Goal: Task Accomplishment & Management: Manage account settings

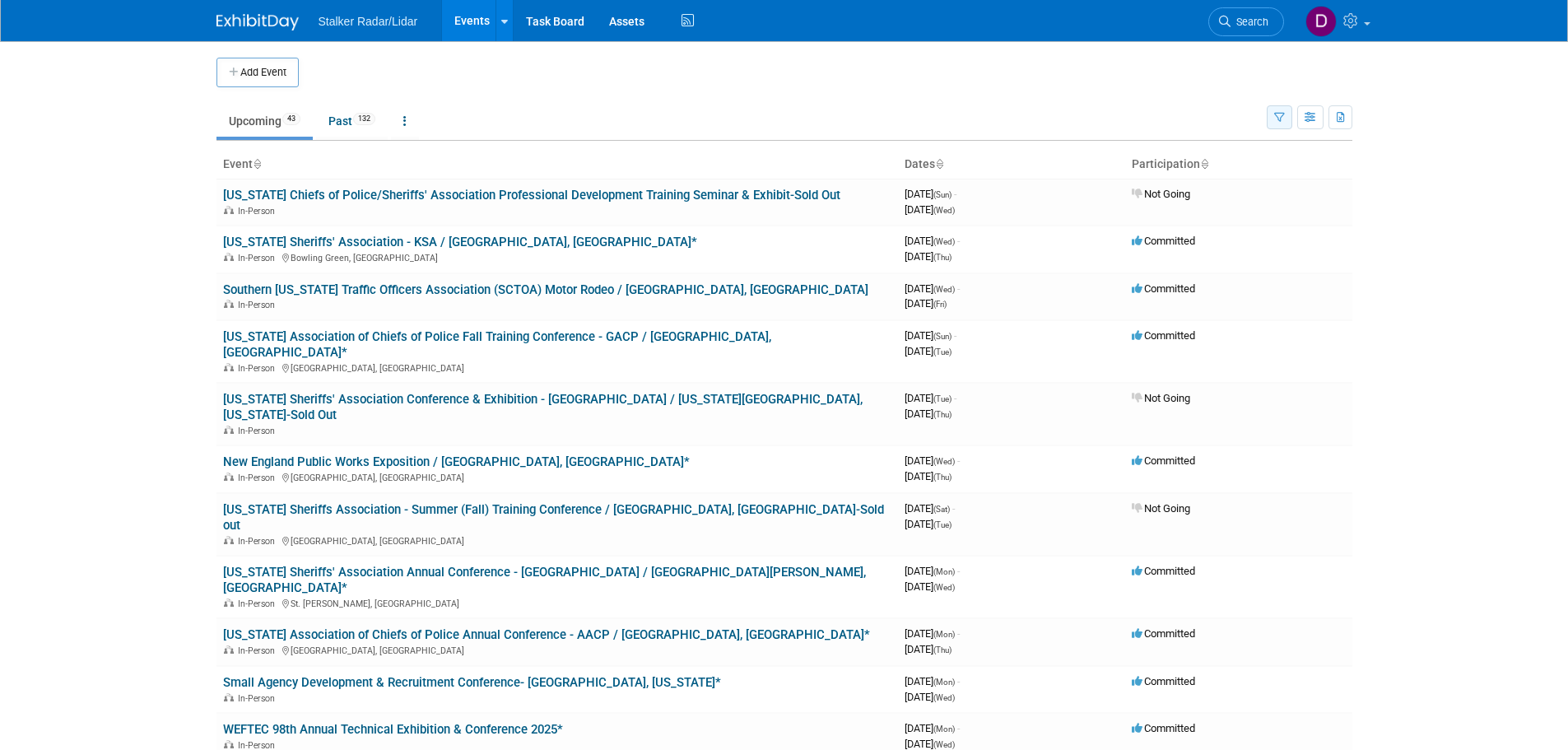
click at [1283, 117] on icon "button" at bounding box center [1279, 118] width 11 height 11
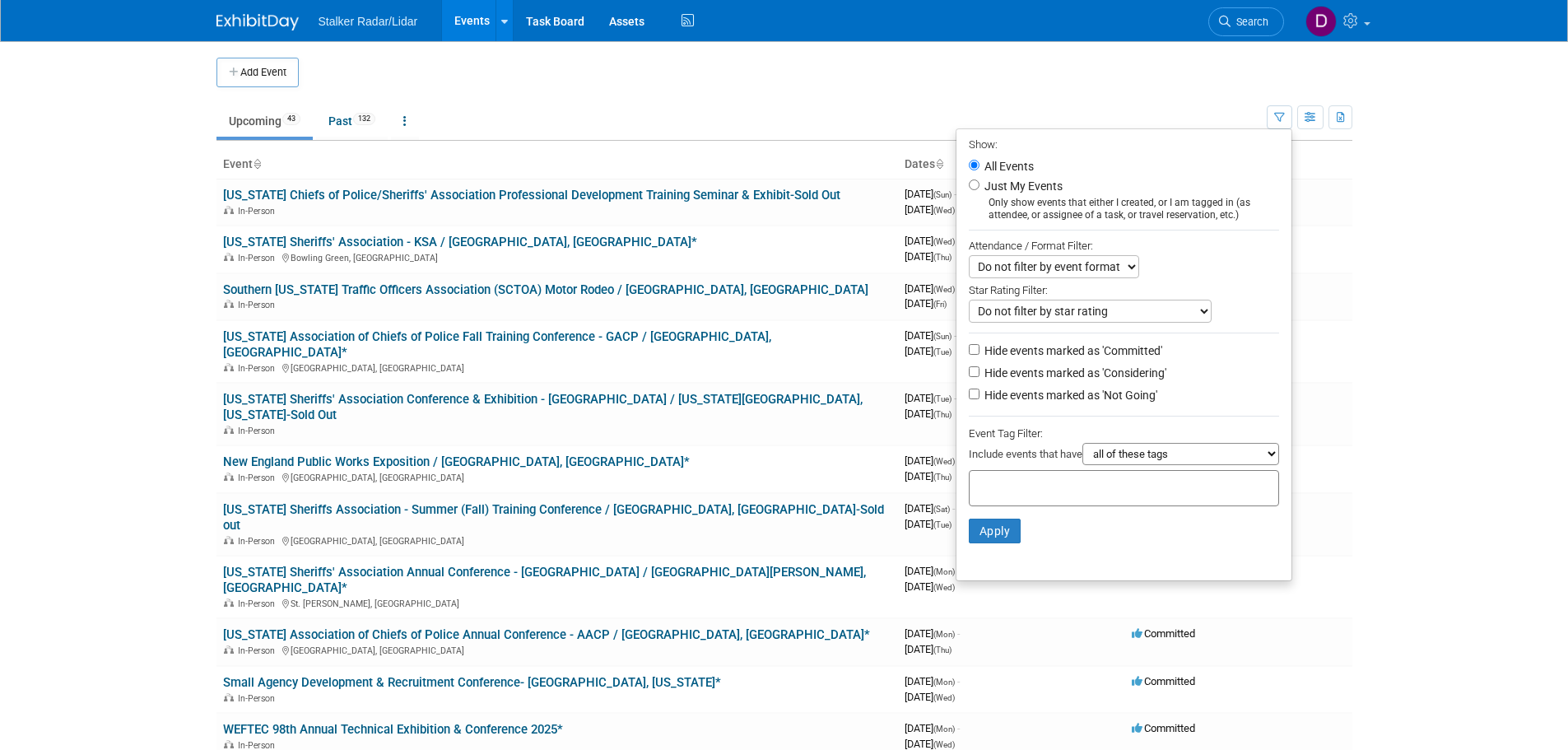
click at [1027, 186] on label "Just My Events" at bounding box center [1022, 186] width 81 height 17
click at [980, 186] on input "Just My Events" at bounding box center [974, 185] width 11 height 11
radio input "true"
click at [993, 536] on button "Apply" at bounding box center [994, 531] width 53 height 25
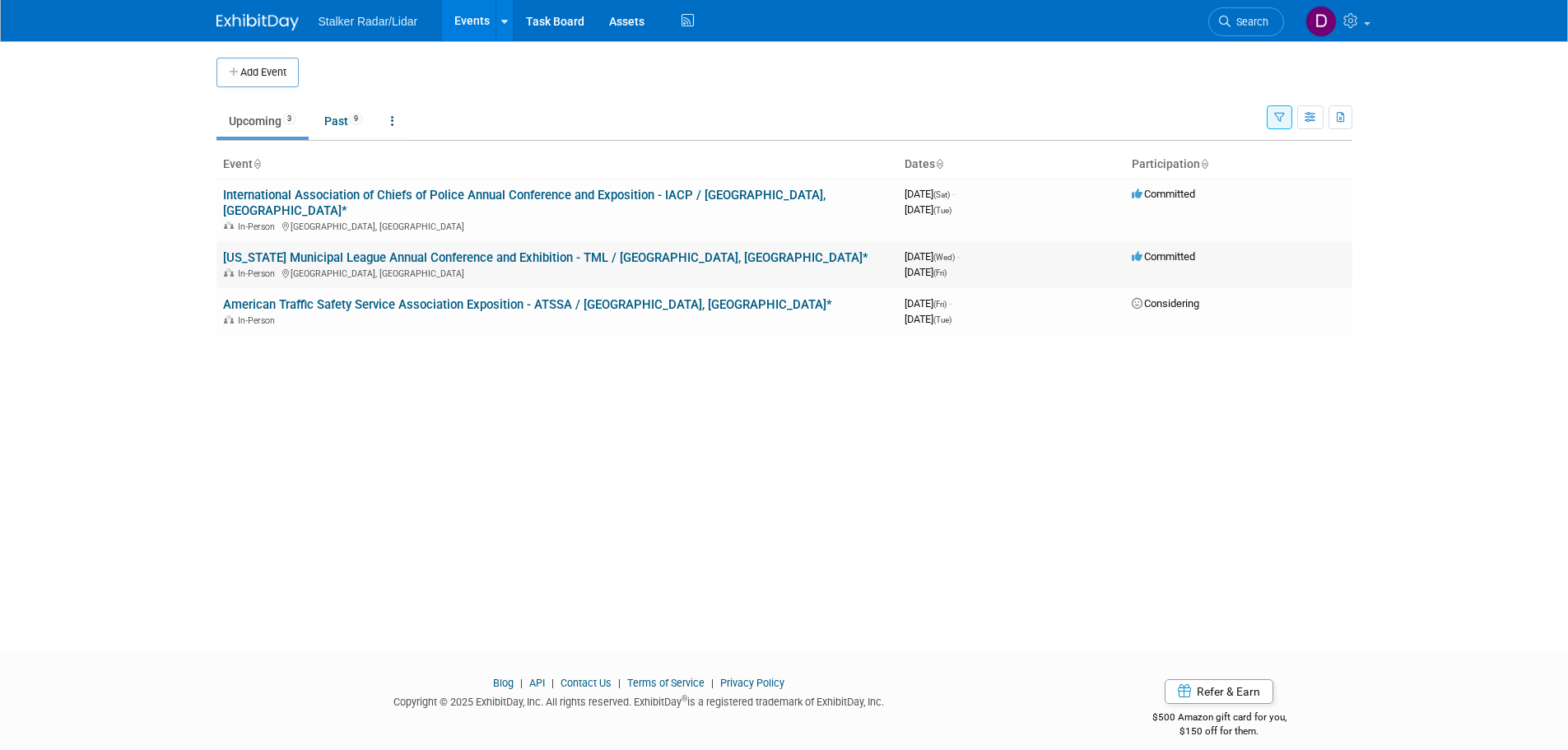
click at [397, 266] on div "In-Person [GEOGRAPHIC_DATA], [GEOGRAPHIC_DATA]" at bounding box center [558, 272] width 669 height 13
click at [397, 250] on link "[US_STATE] Municipal League Annual Conference and Exhibition - TML / [GEOGRAPHI…" at bounding box center [546, 257] width 645 height 15
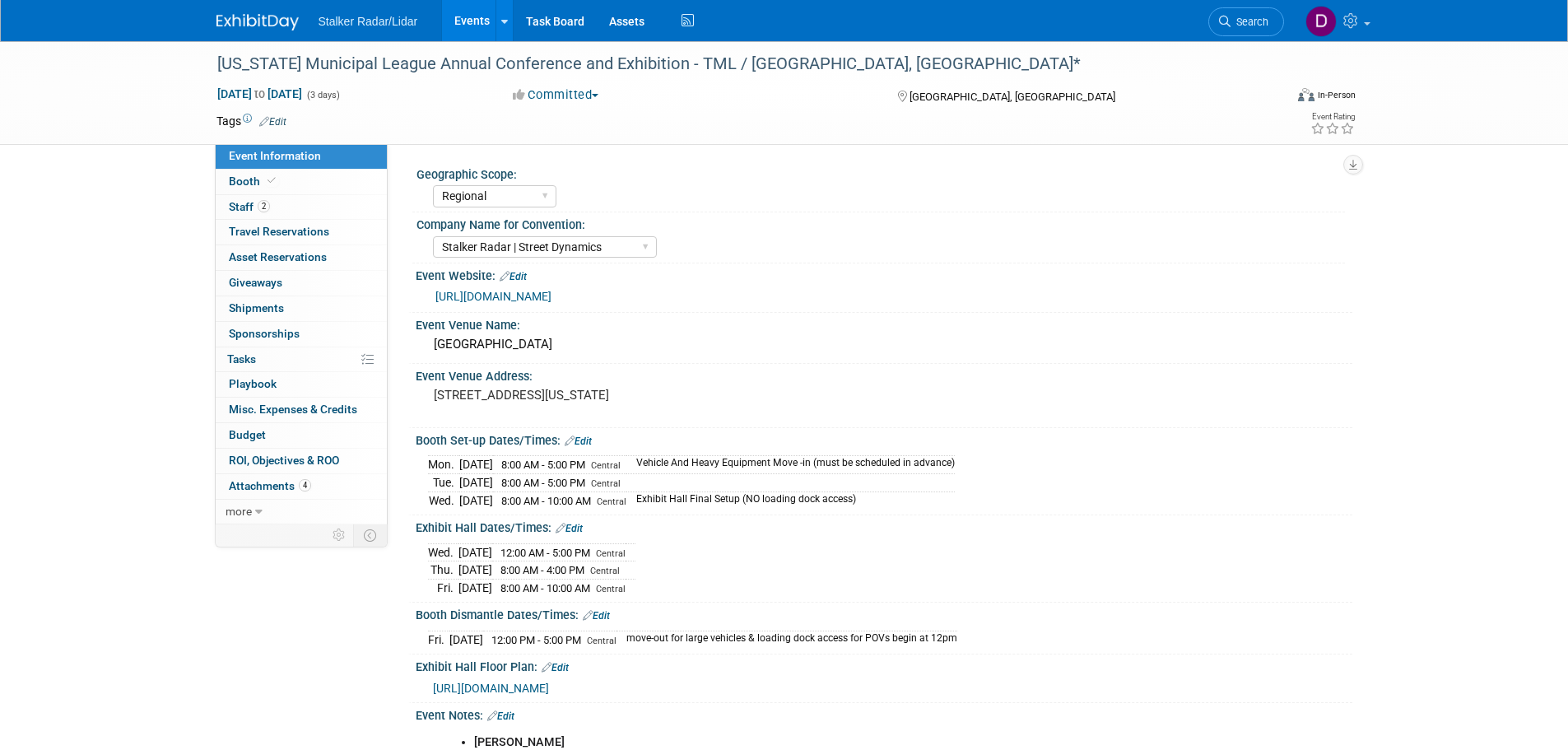
select select "Regional"
select select "Stalker Radar | Street Dynamics"
click at [269, 210] on span "Staff 2" at bounding box center [249, 206] width 41 height 13
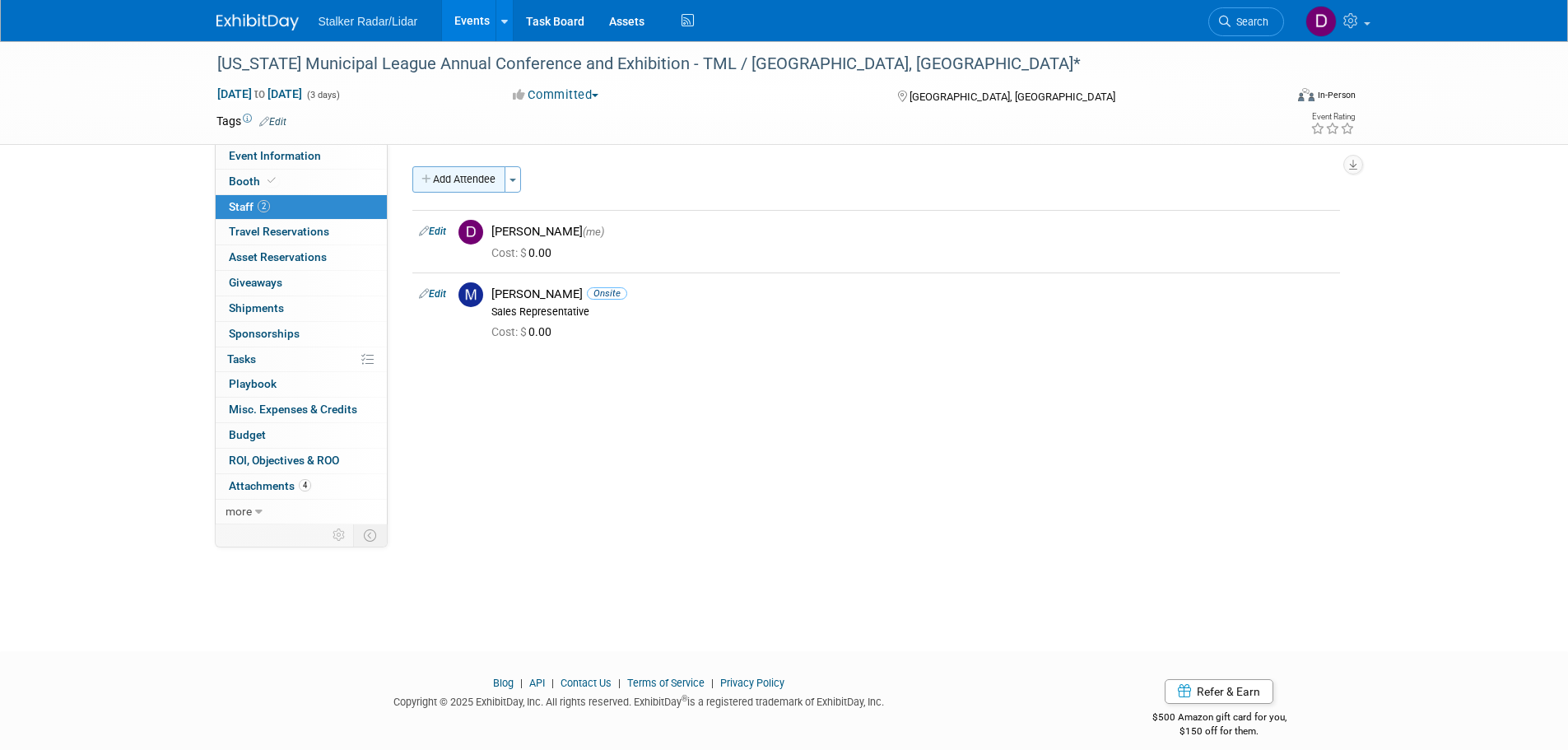
click at [447, 172] on button "Add Attendee" at bounding box center [459, 180] width 93 height 27
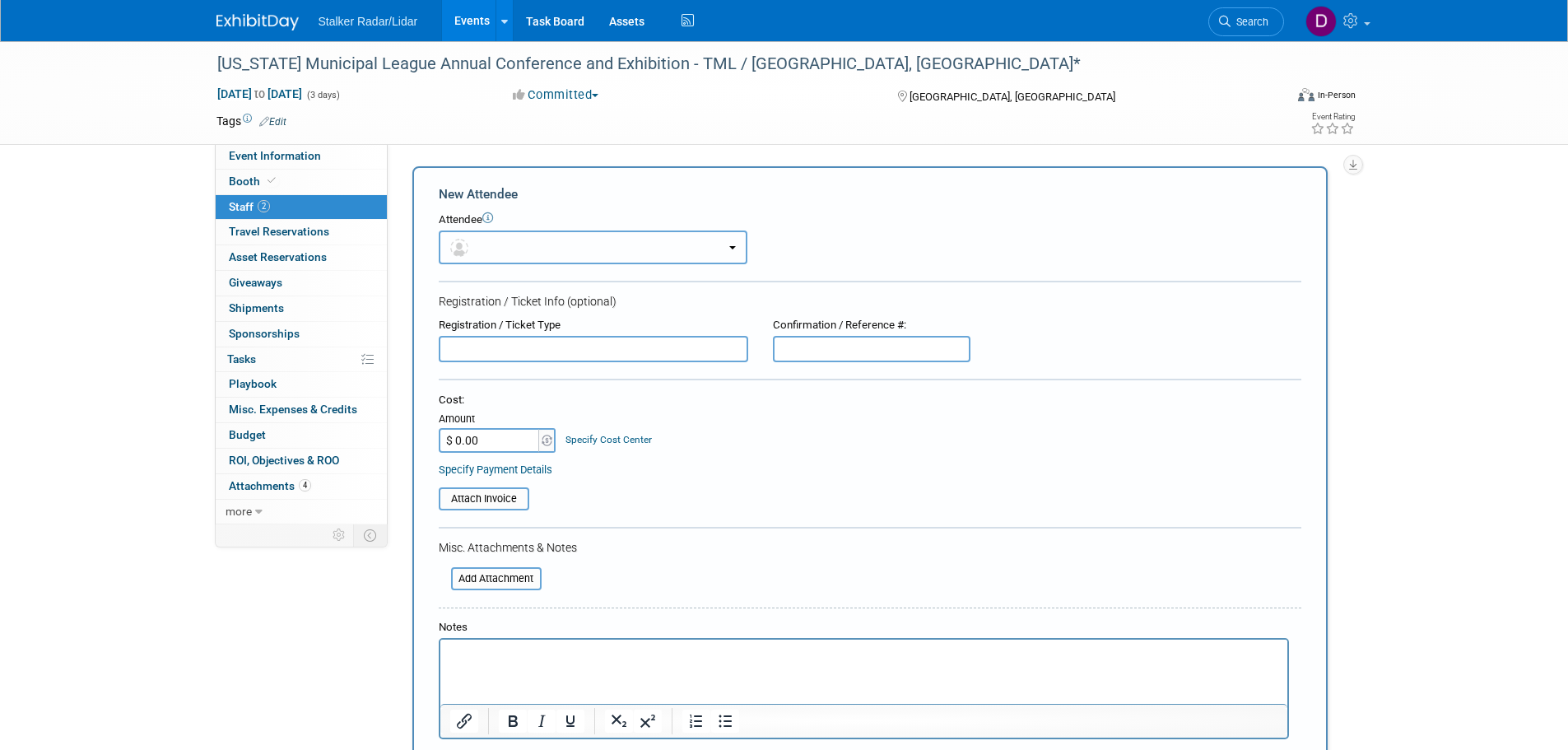
click at [635, 243] on button "button" at bounding box center [592, 247] width 309 height 34
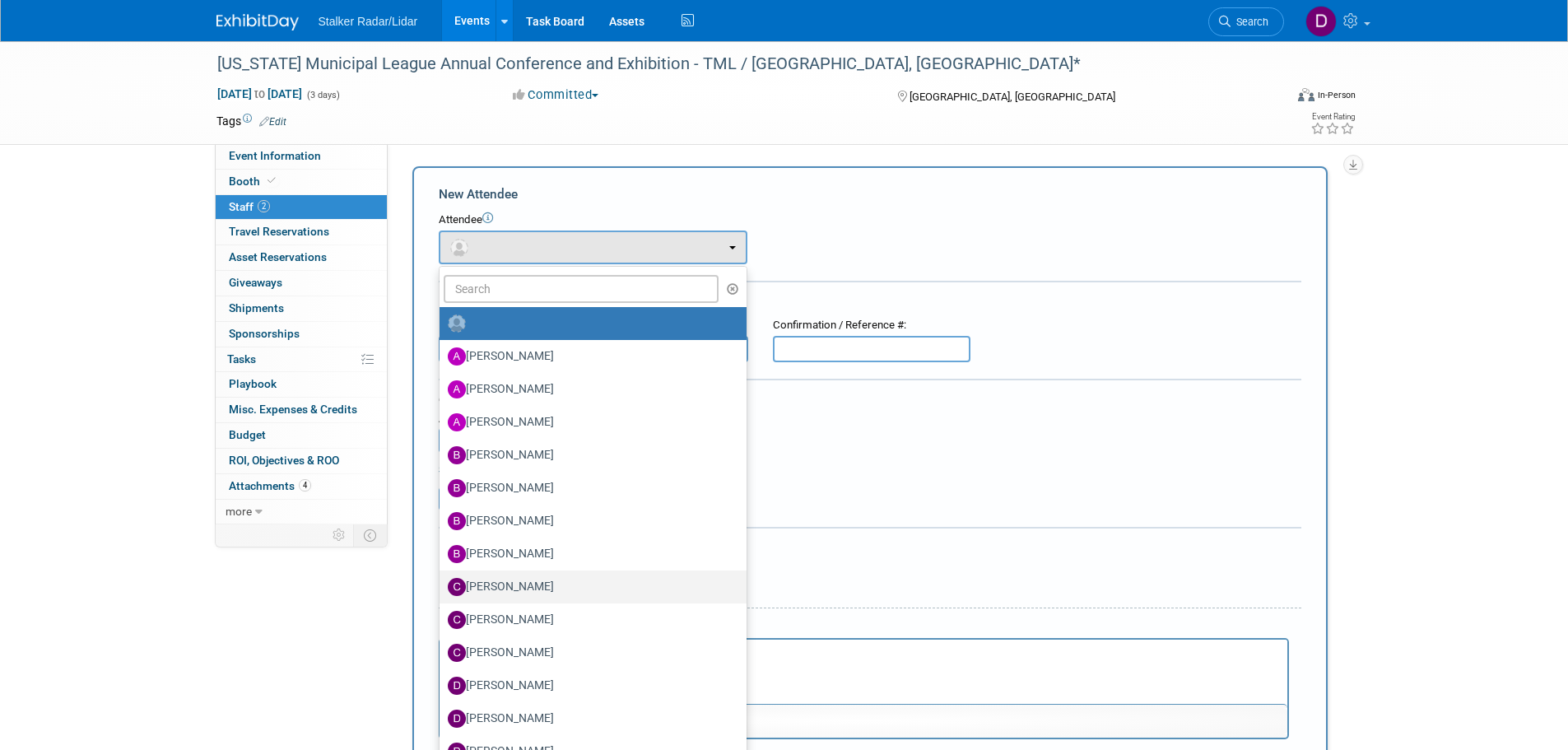
click at [539, 577] on label "[PERSON_NAME]" at bounding box center [588, 586] width 283 height 27
click at [443, 579] on input "[PERSON_NAME]" at bounding box center [437, 584] width 11 height 11
select select "0ae4511e-be68-4b20-98de-1d3c281d0fe9"
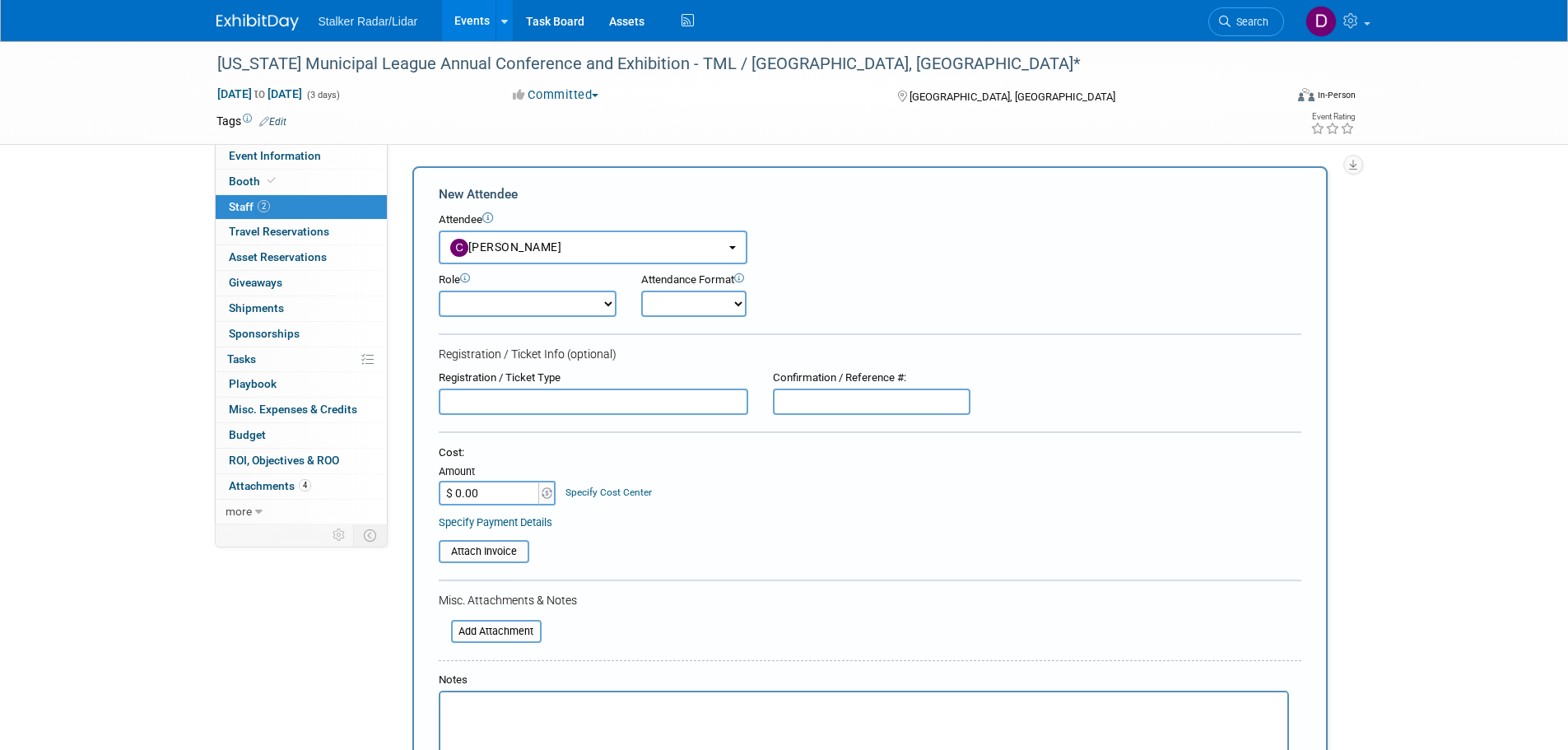
click at [524, 311] on select "Demonstrator Host Planner Presenter Sales Representative Set-up/Dismantle Crew …" at bounding box center [527, 304] width 178 height 27
select select "4"
click at [439, 291] on select "Demonstrator Host Planner Presenter Sales Representative Set-up/Dismantle Crew …" at bounding box center [527, 304] width 178 height 27
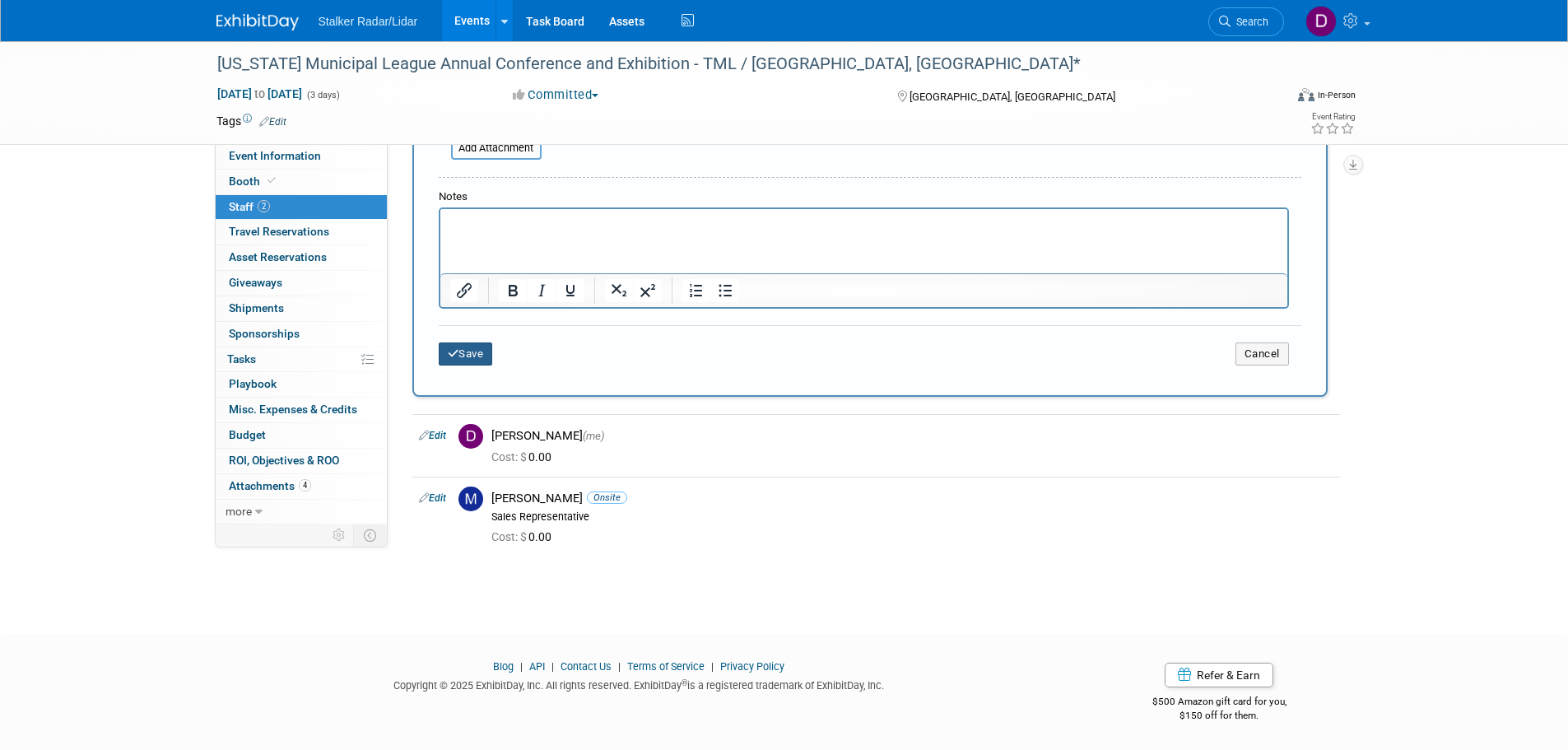
click at [481, 350] on button "Save" at bounding box center [465, 353] width 55 height 23
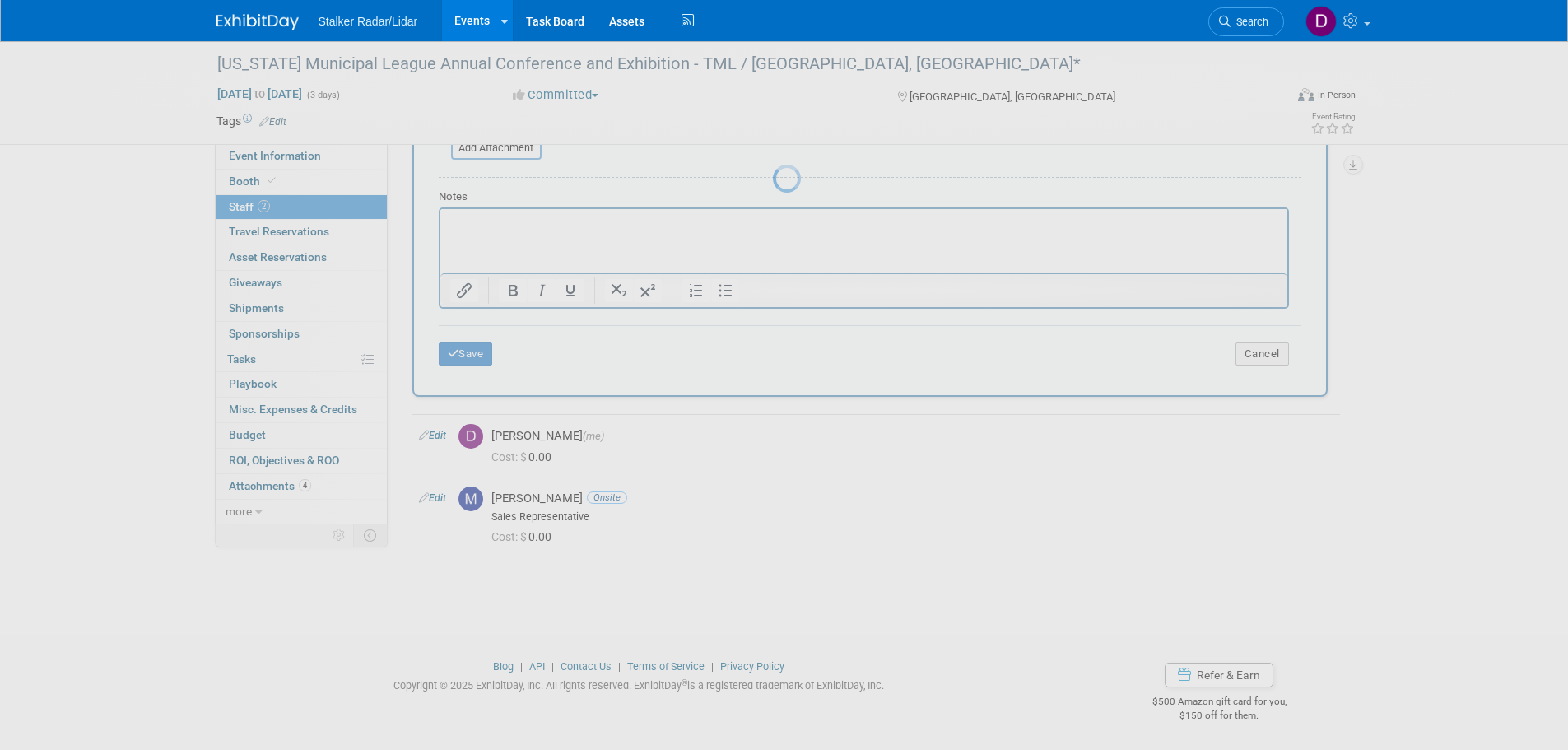
scroll to position [17, 0]
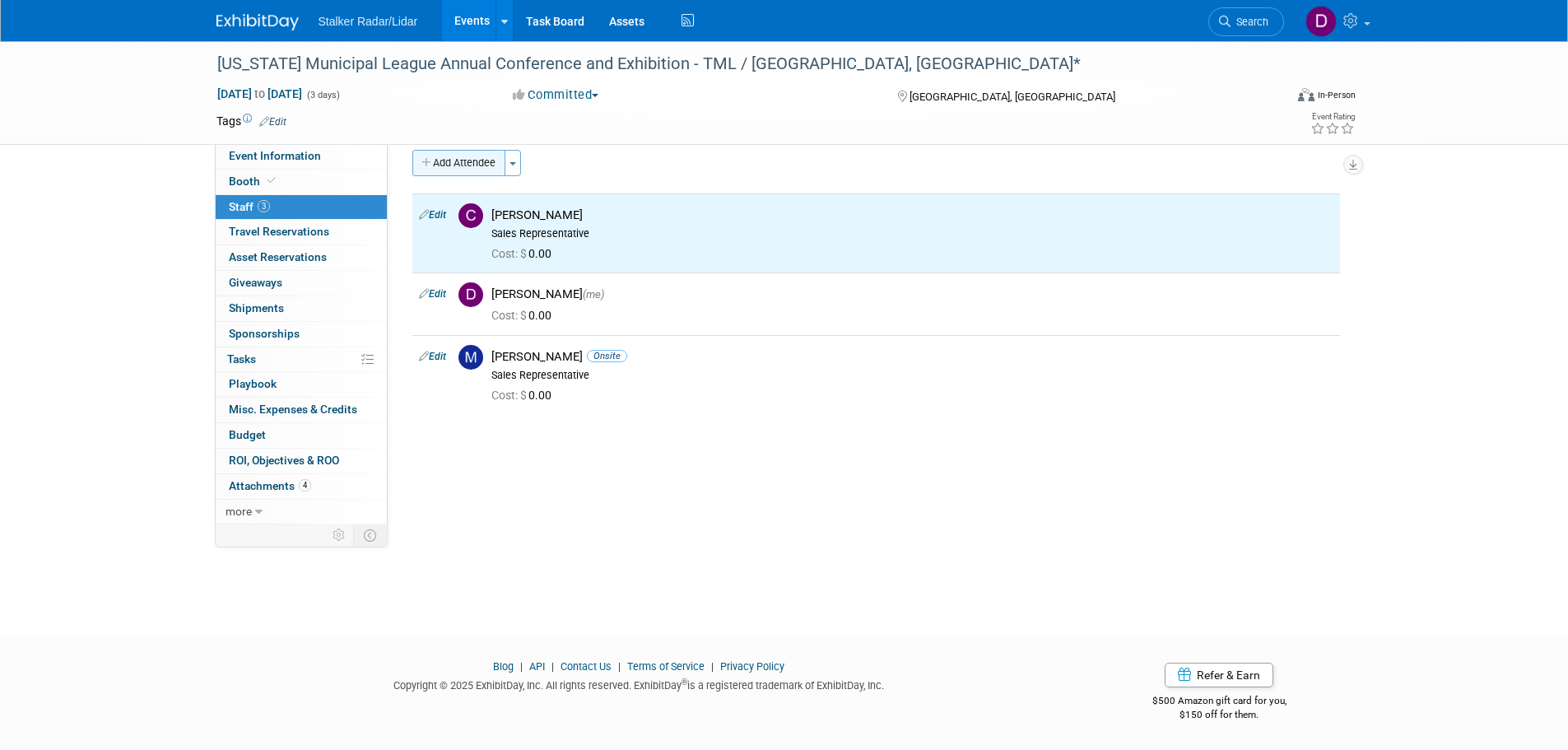
click at [476, 163] on button "Add Attendee" at bounding box center [459, 163] width 93 height 27
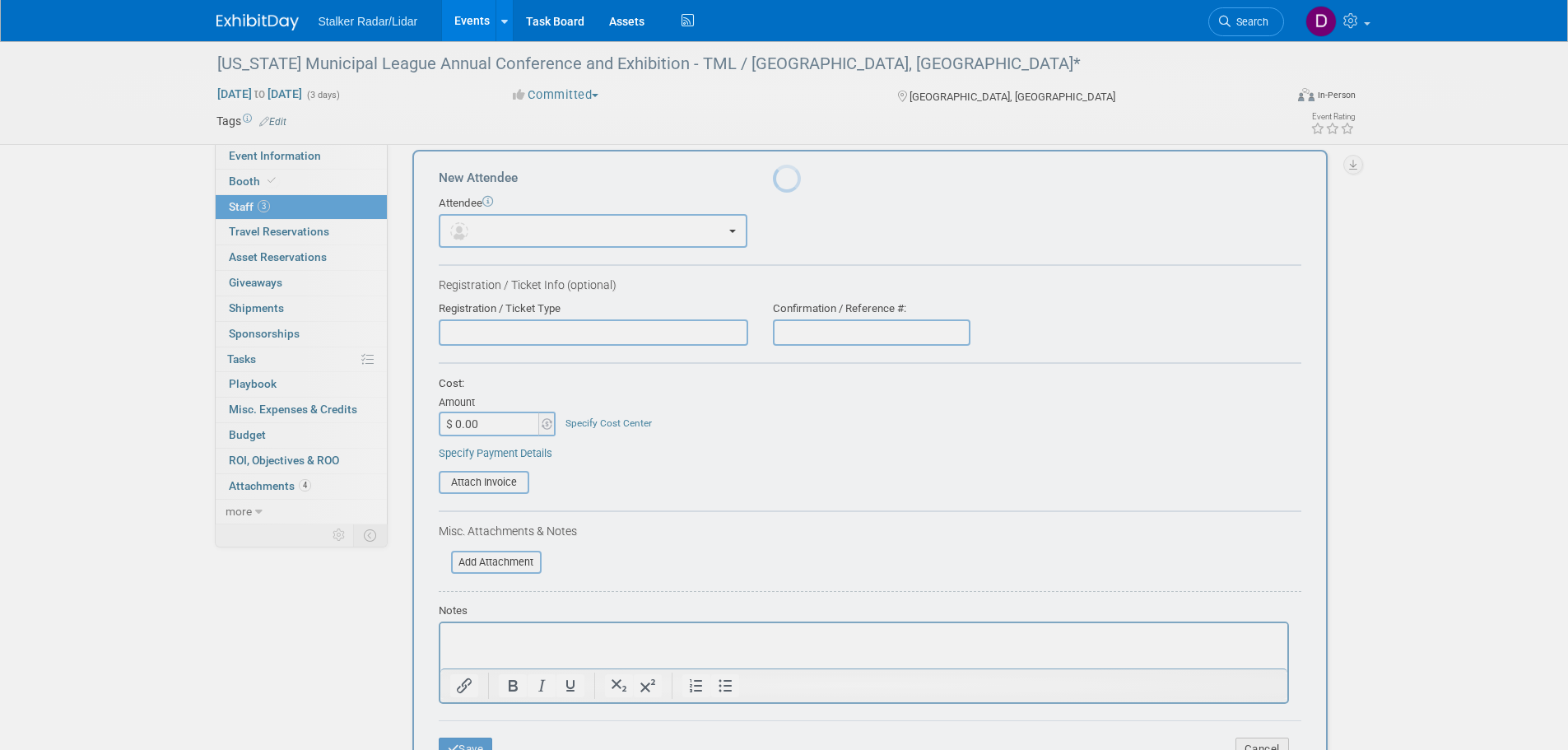
scroll to position [0, 0]
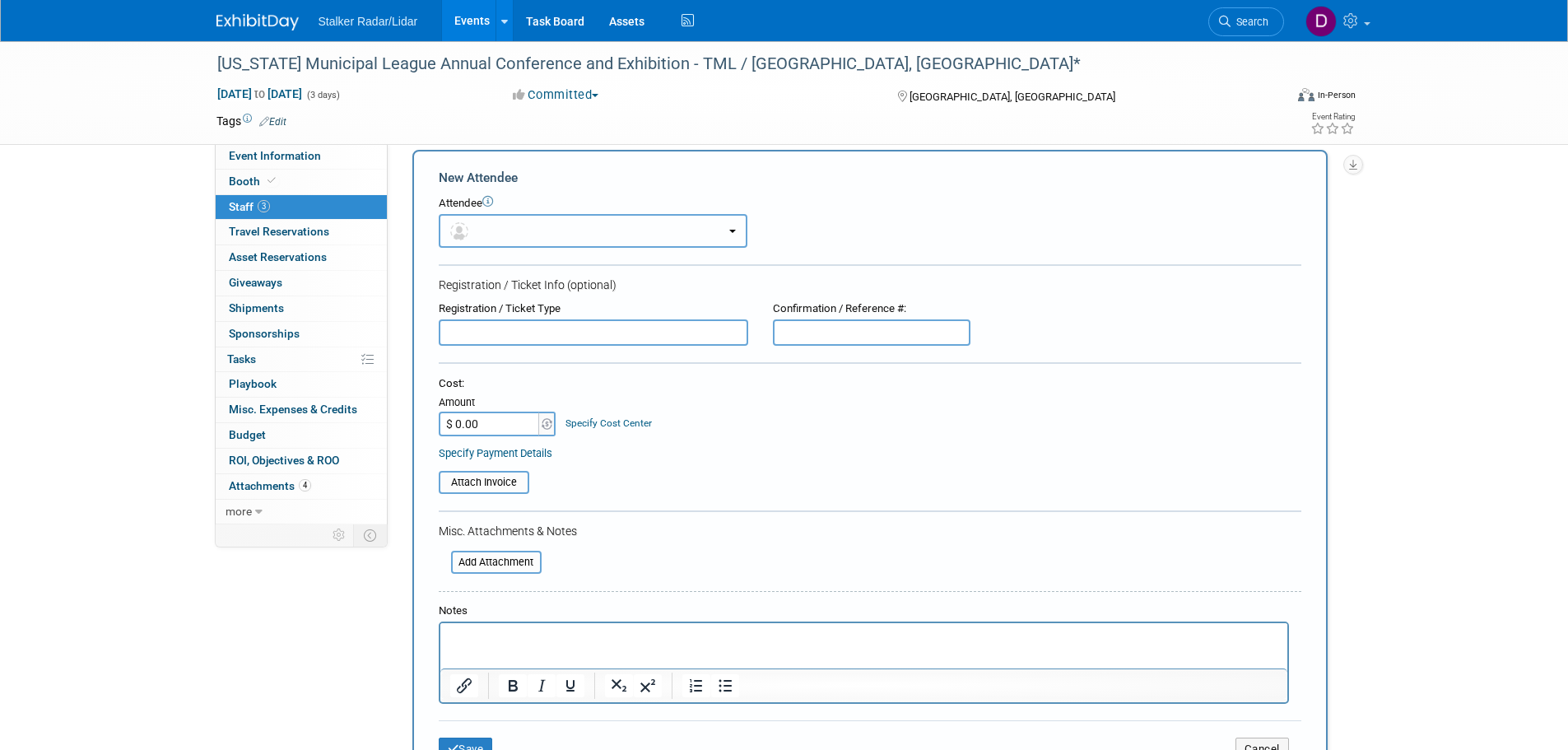
click at [527, 232] on button "button" at bounding box center [592, 231] width 309 height 34
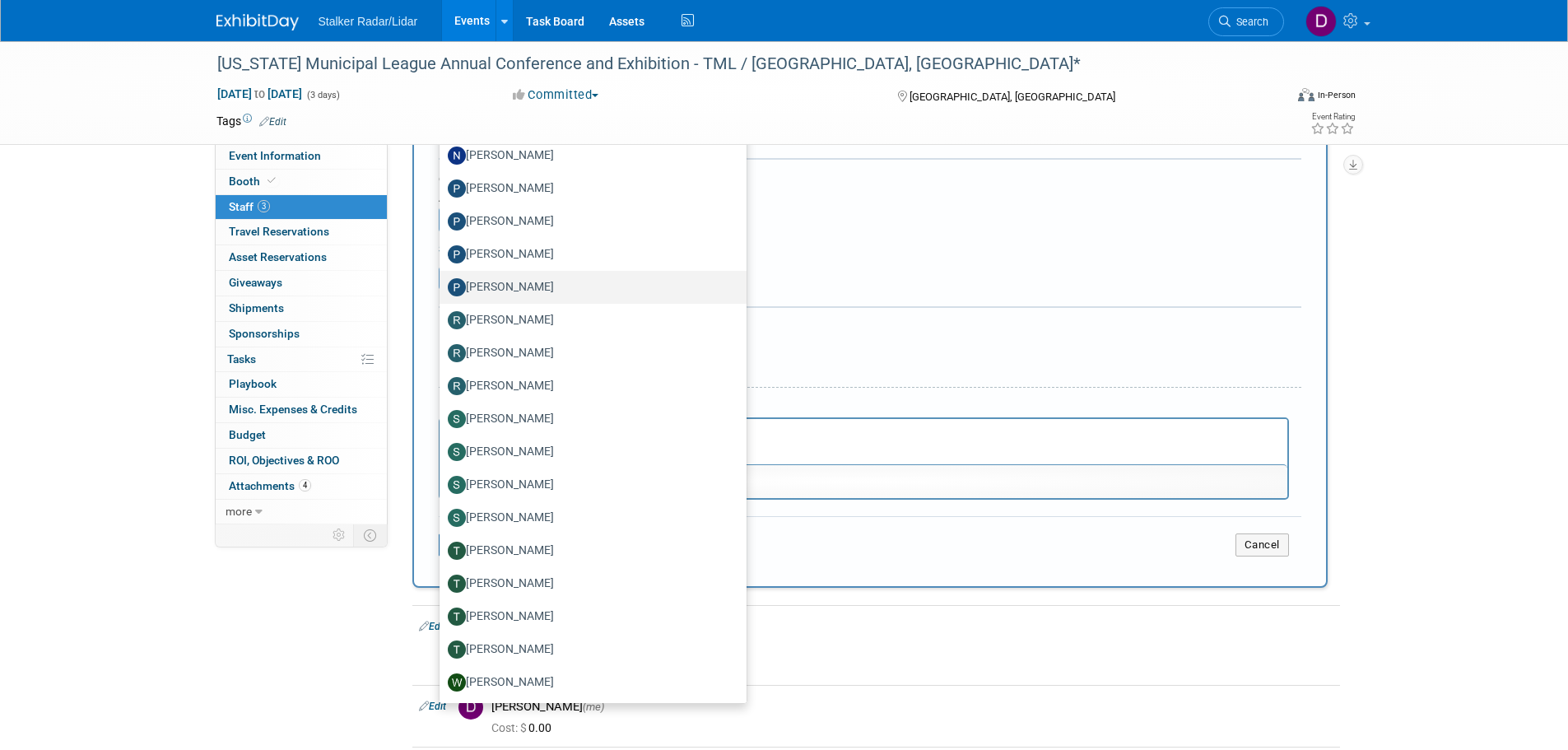
scroll to position [263, 0]
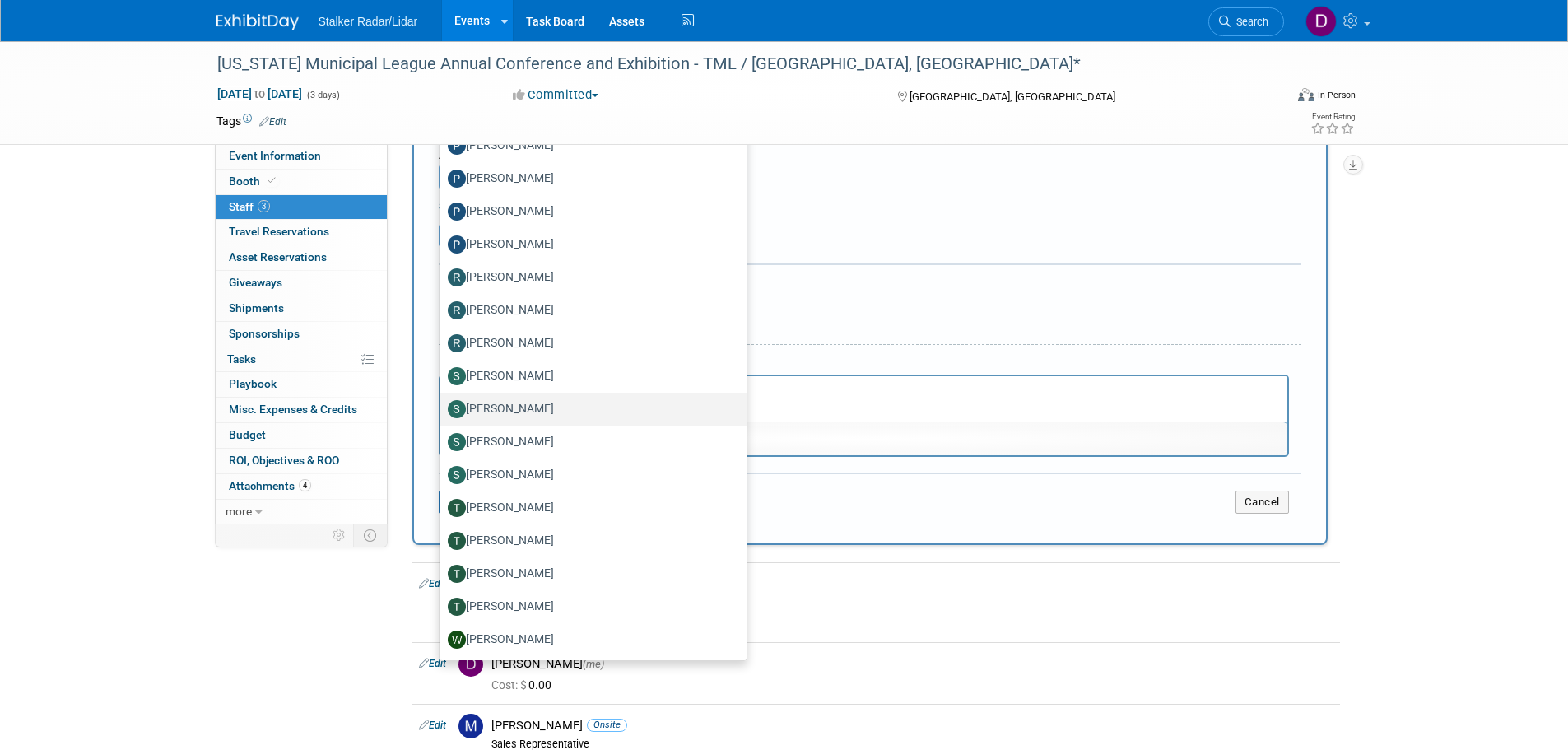
click at [546, 415] on label "[PERSON_NAME]" at bounding box center [588, 409] width 283 height 27
click at [443, 413] on input "[PERSON_NAME]" at bounding box center [437, 407] width 11 height 11
select select "bed1b339-a496-4a1c-b452-9fd58e893a51"
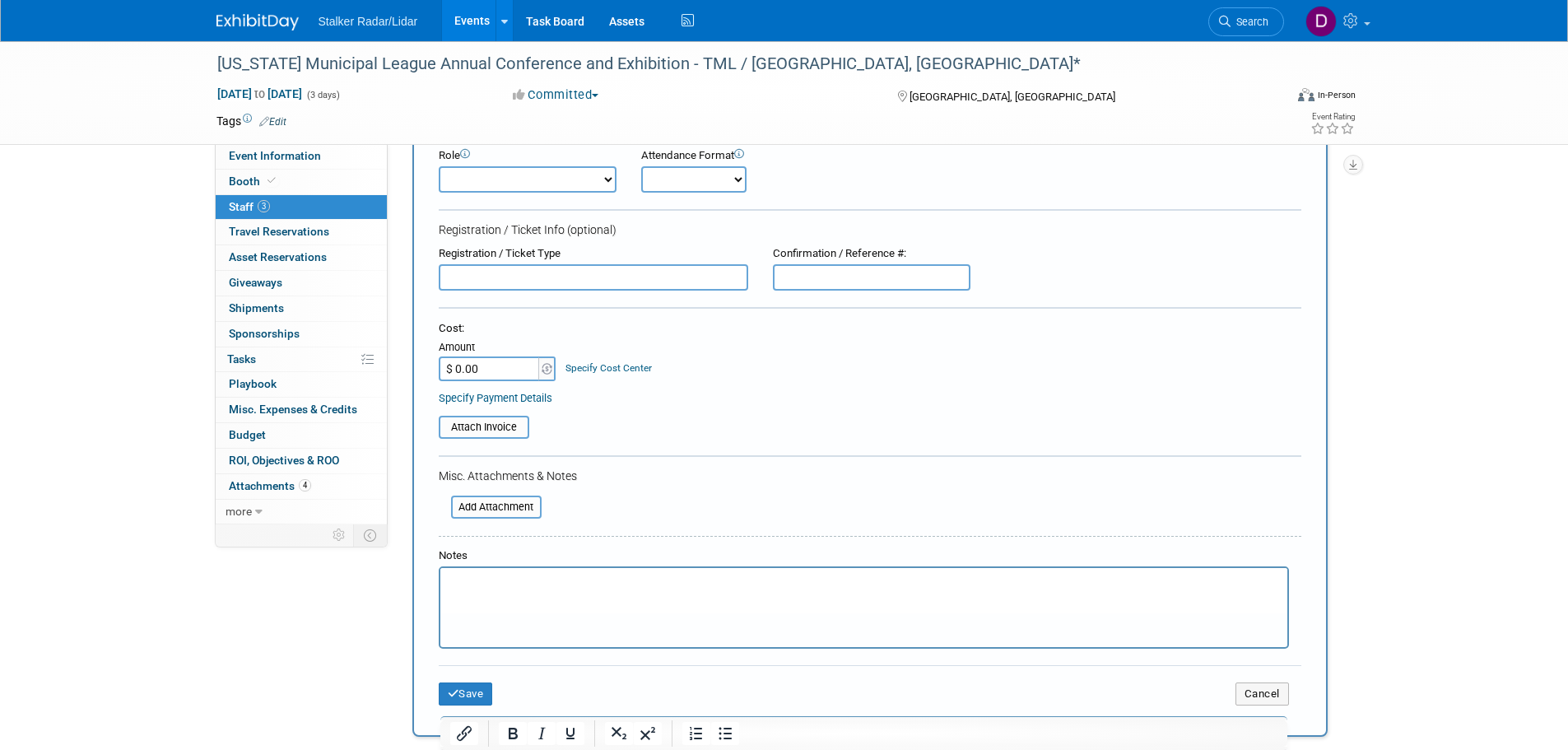
scroll to position [0, 0]
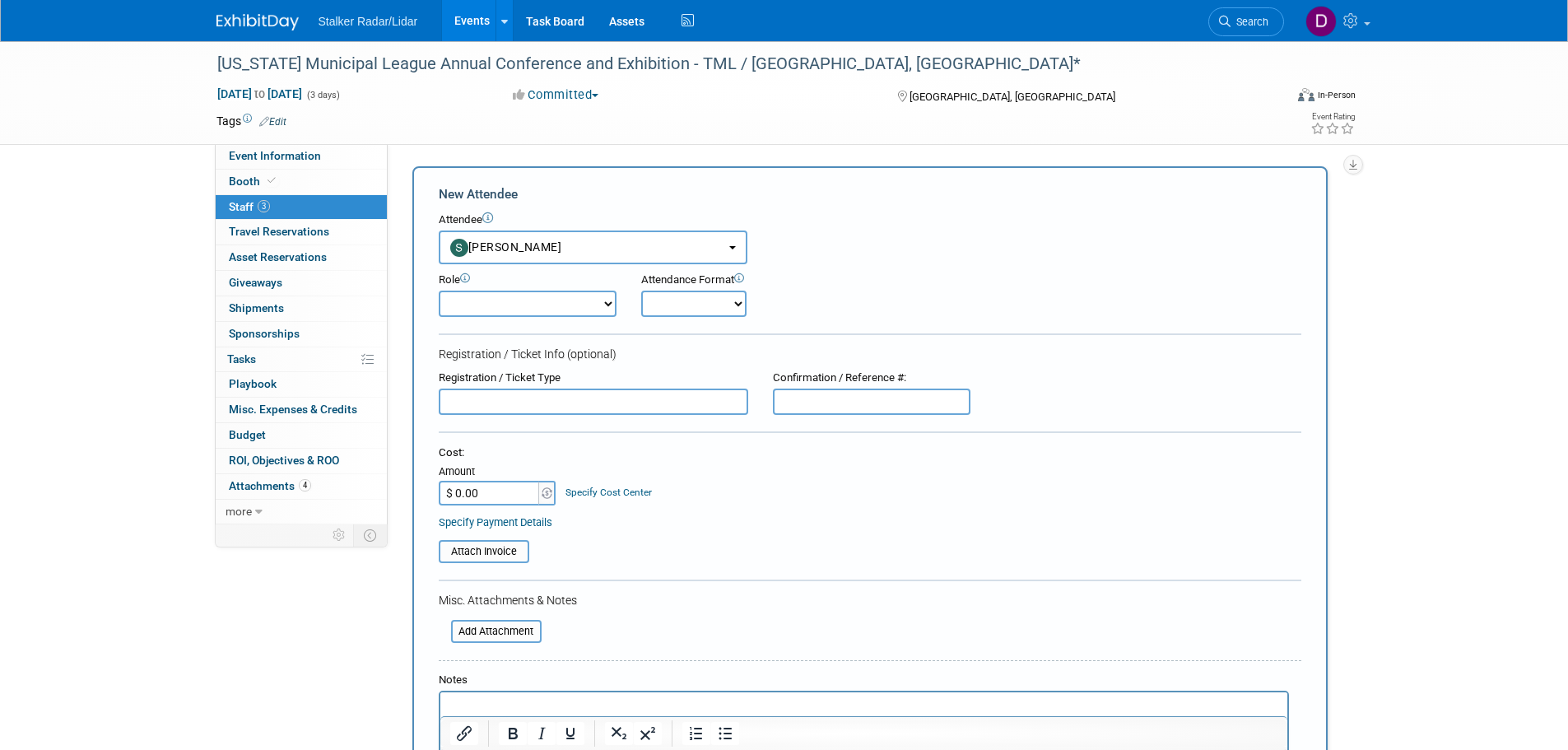
click at [590, 309] on select "Demonstrator Host Planner Presenter Sales Representative Set-up/Dismantle Crew …" at bounding box center [527, 304] width 178 height 27
select select "4"
click at [439, 291] on select "Demonstrator Host Planner Presenter Sales Representative Set-up/Dismantle Crew …" at bounding box center [527, 304] width 178 height 27
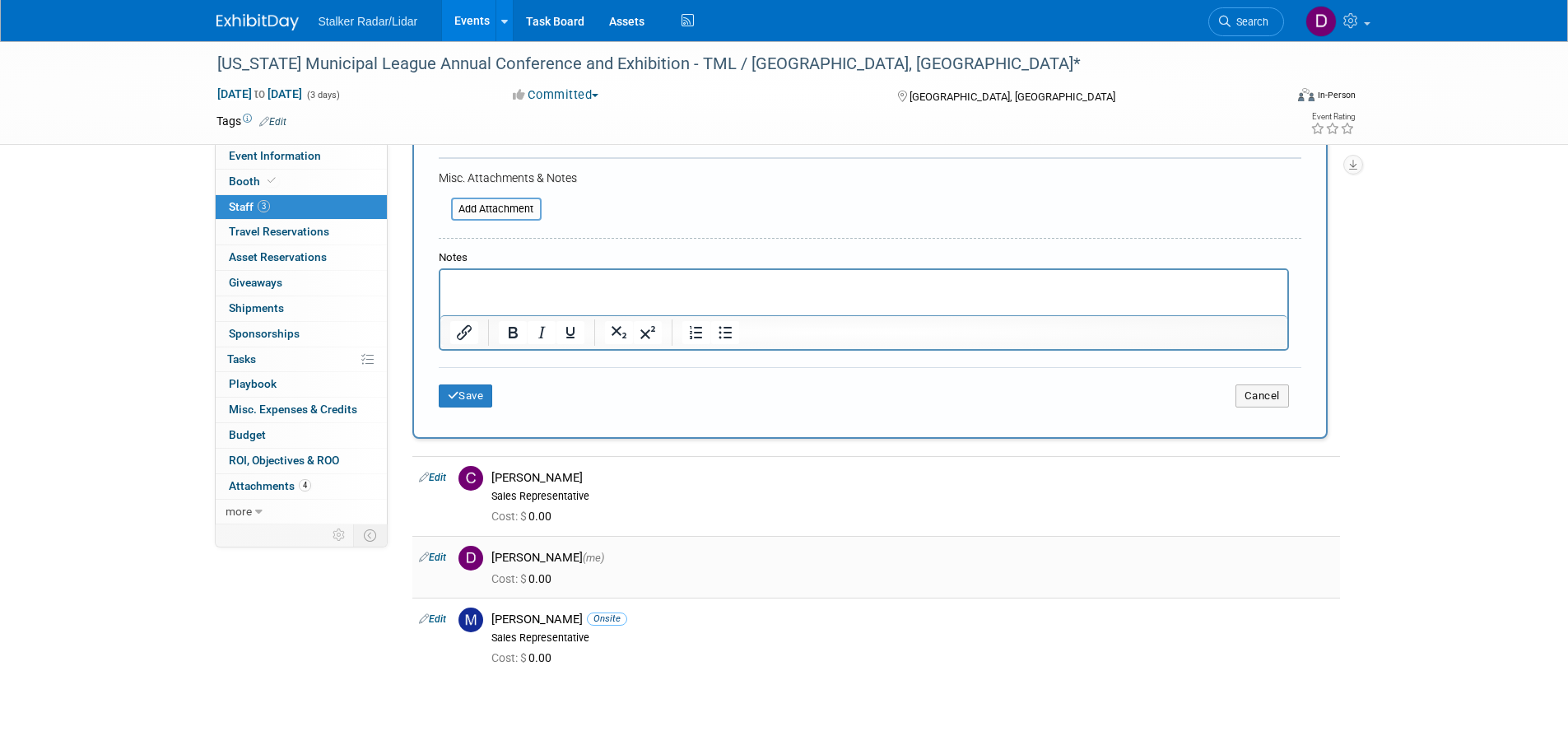
scroll to position [545, 0]
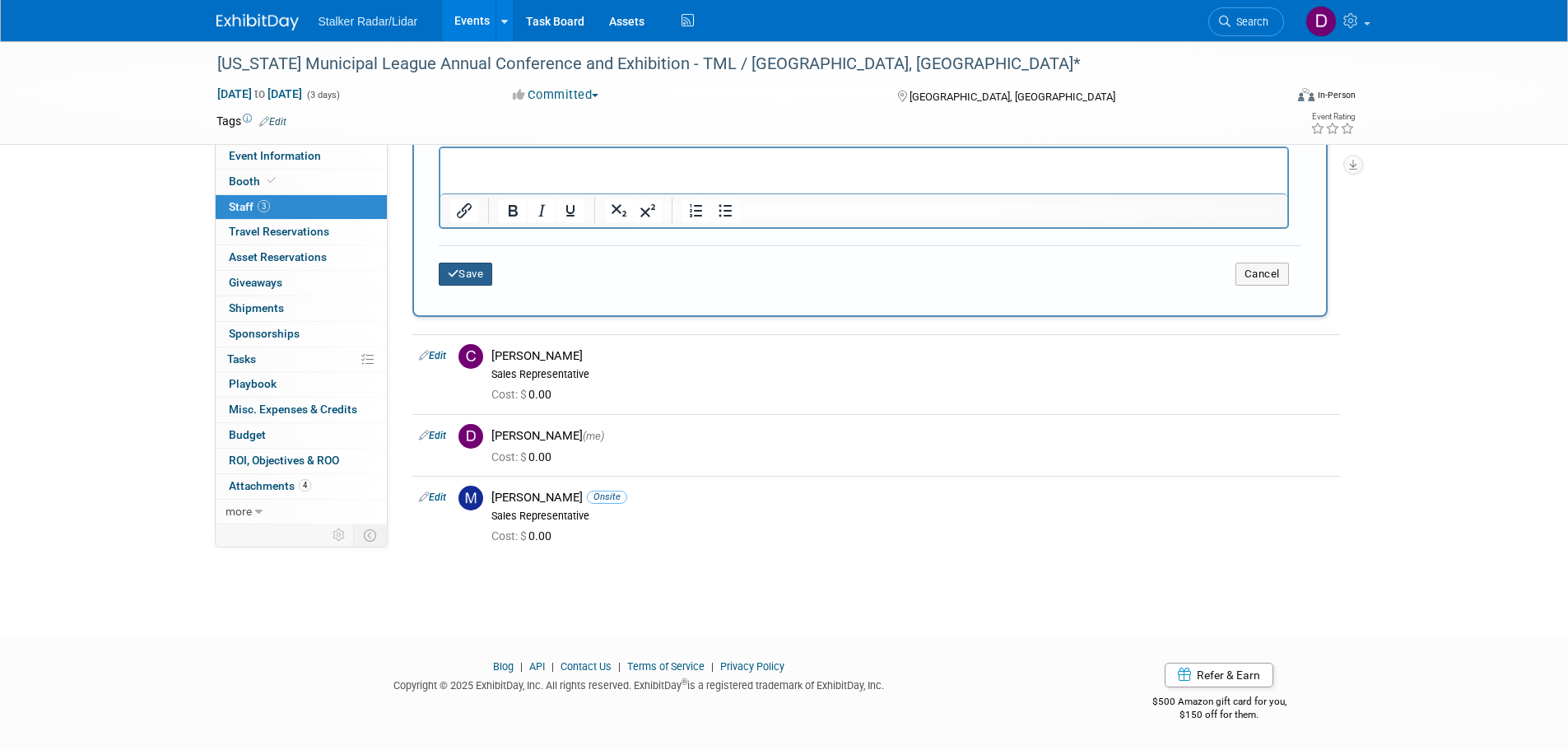
click at [466, 277] on button "Save" at bounding box center [465, 274] width 55 height 23
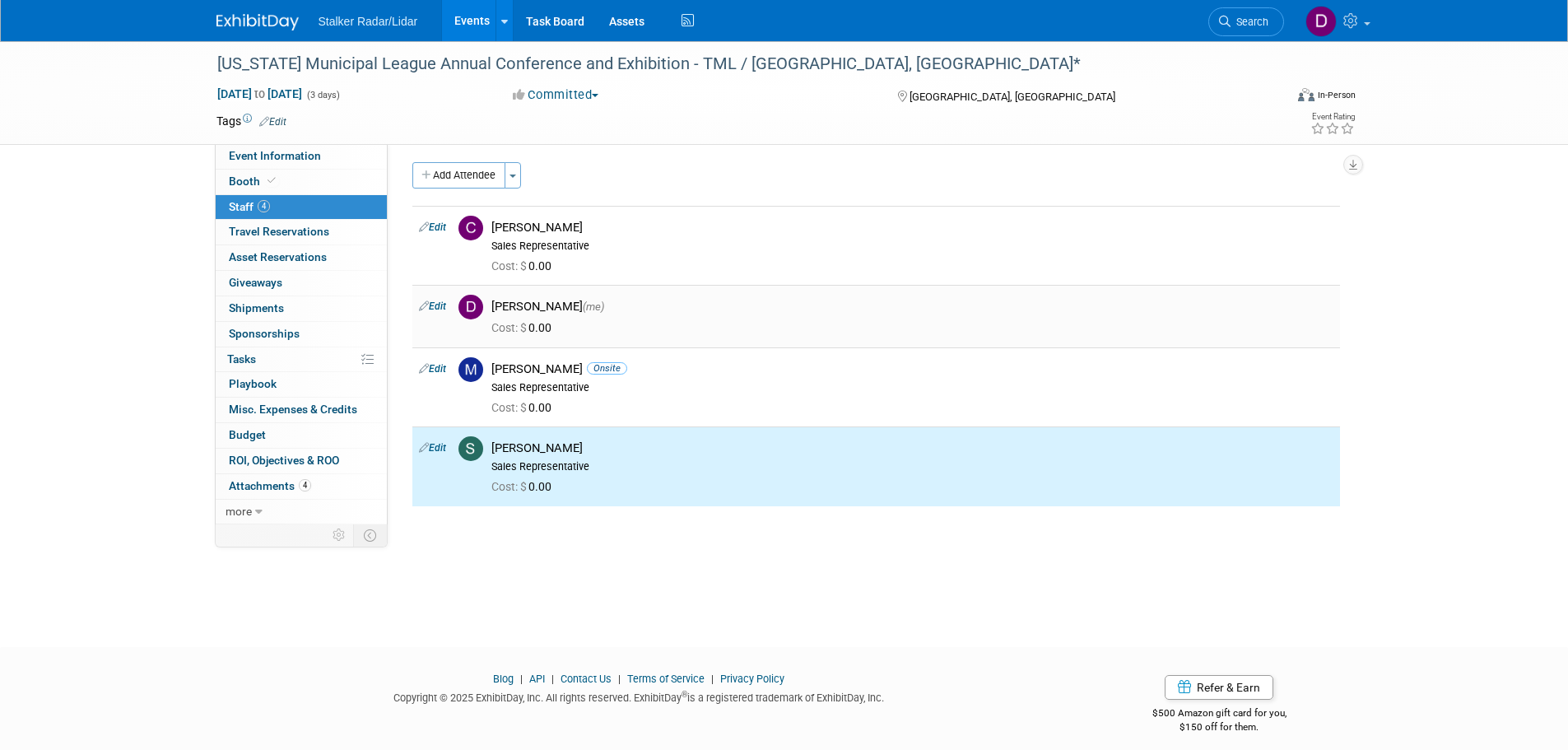
scroll to position [0, 0]
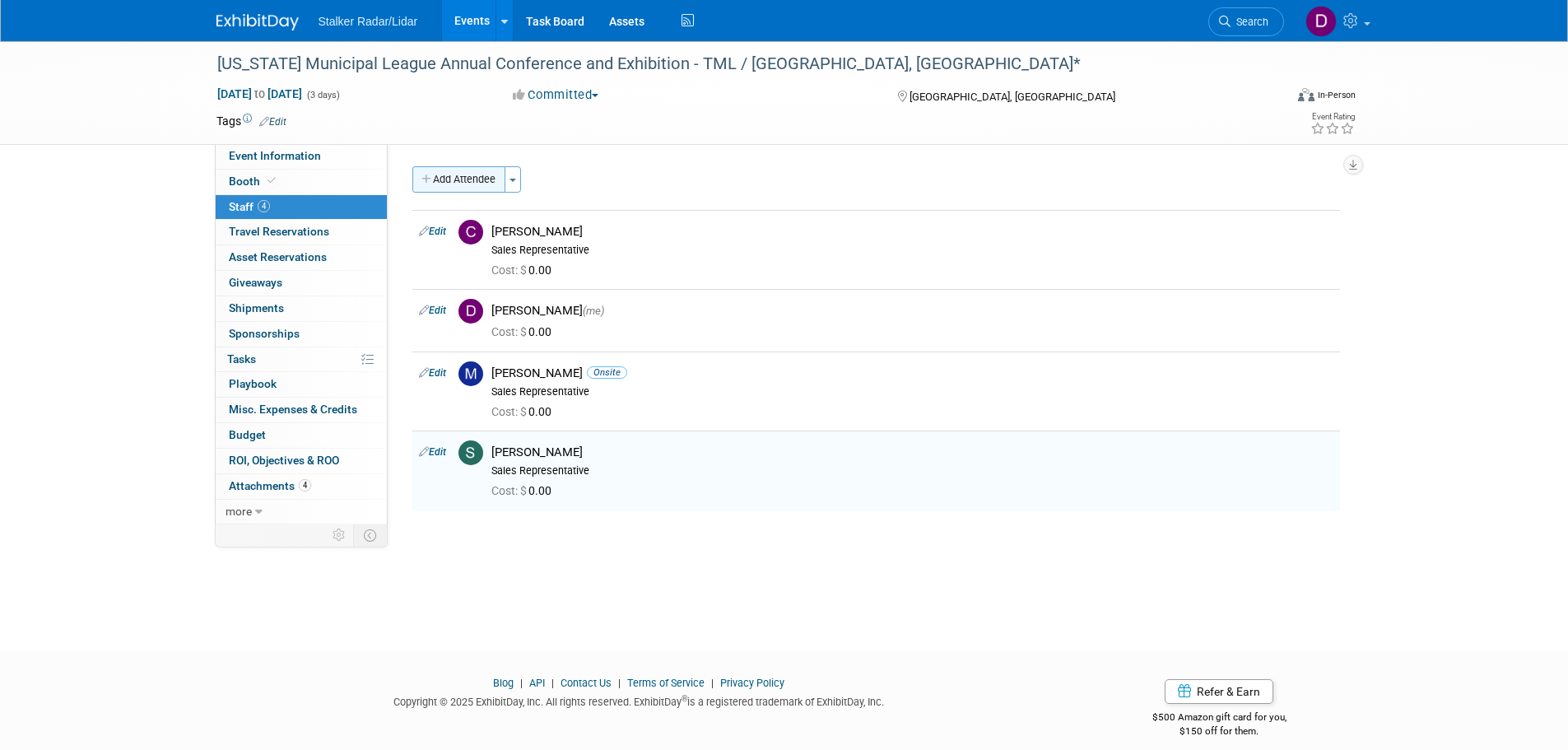
click at [477, 189] on button "Add Attendee" at bounding box center [459, 180] width 93 height 27
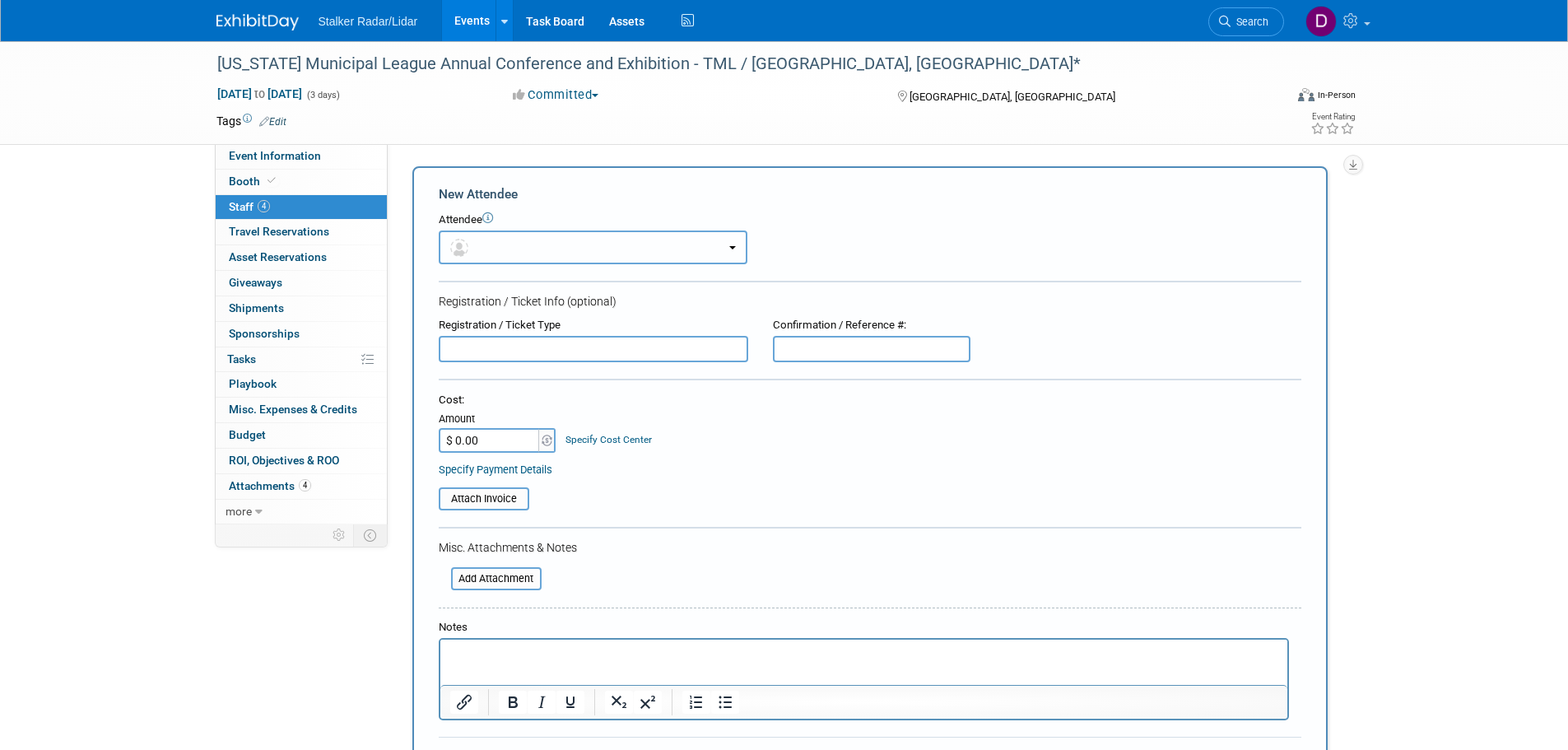
click at [526, 246] on button "button" at bounding box center [592, 247] width 309 height 34
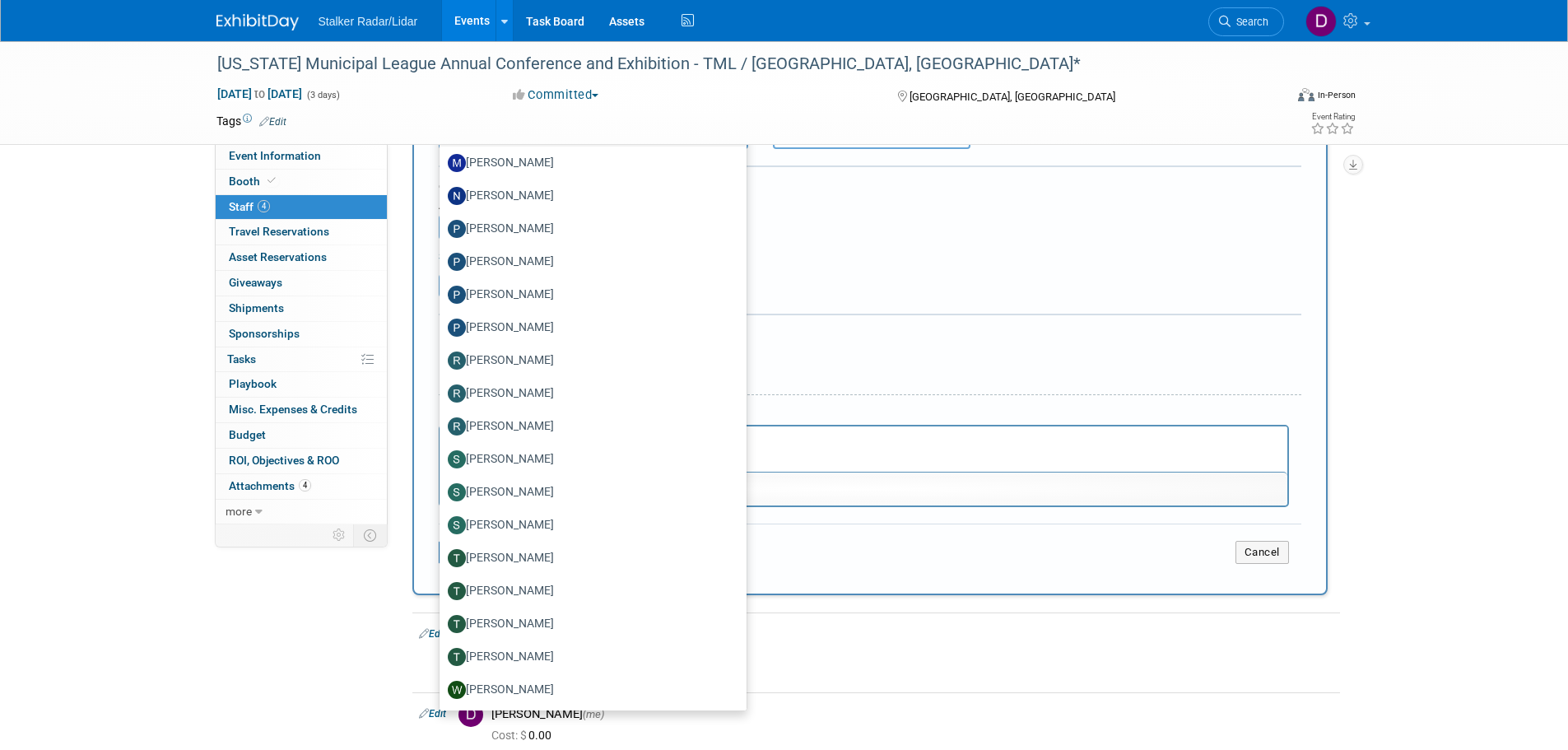
scroll to position [412, 0]
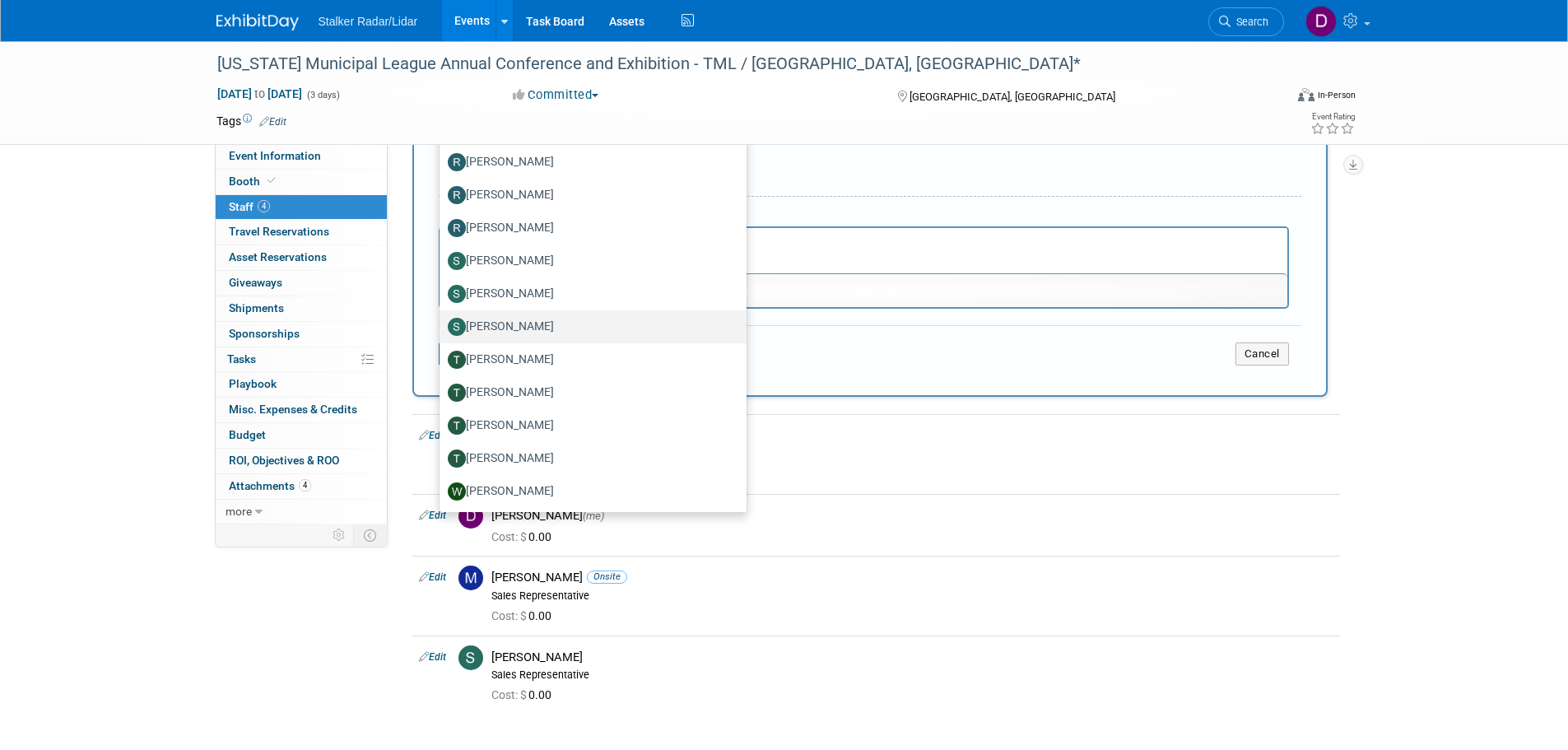
click at [540, 330] on label "[PERSON_NAME]" at bounding box center [588, 326] width 283 height 27
click at [443, 330] on input "[PERSON_NAME]" at bounding box center [437, 324] width 11 height 11
select select "74fc9fc8-cd53-48c9-8c60-d658fd1dbcfd"
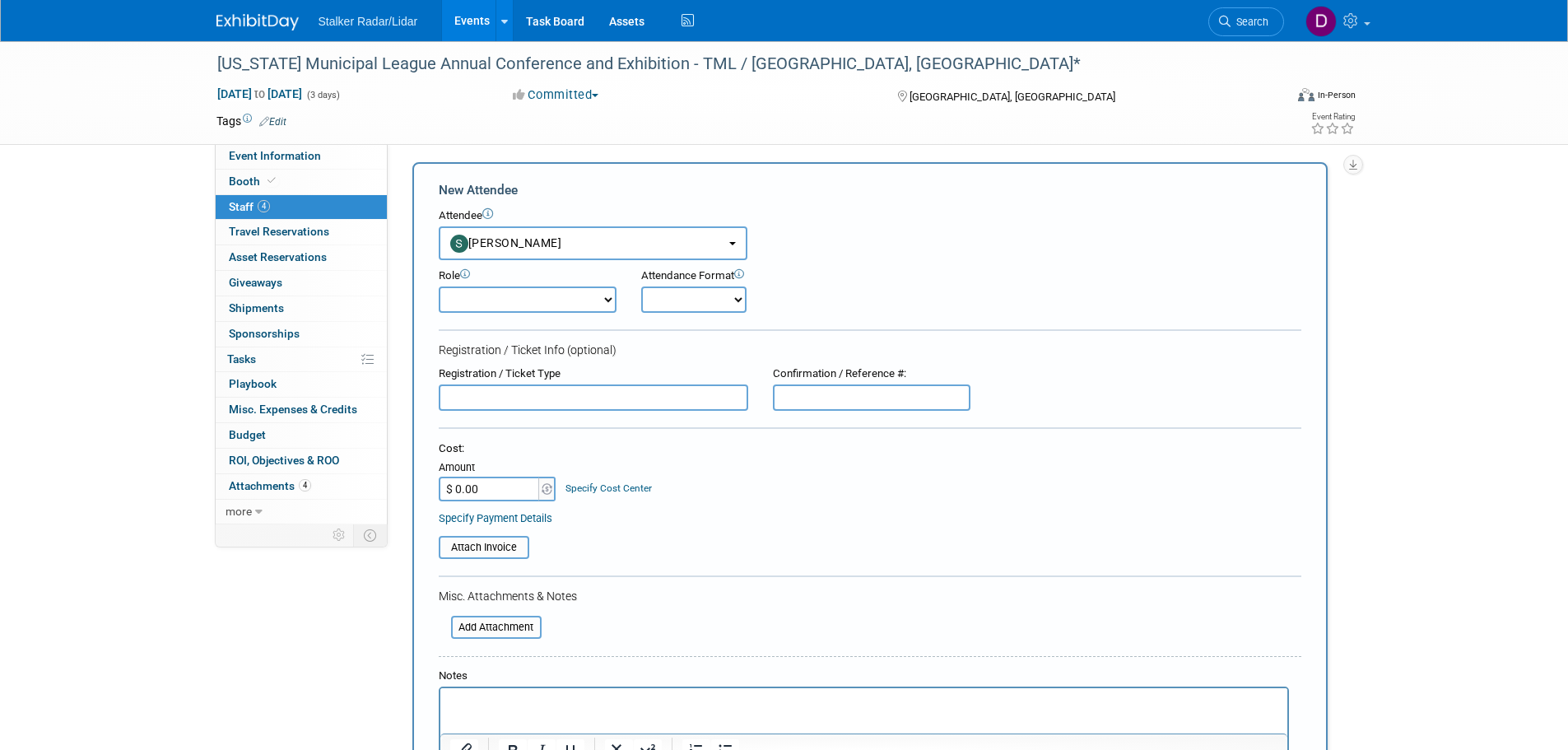
scroll to position [0, 0]
click at [586, 295] on select "Demonstrator Host Planner Presenter Sales Representative Set-up/Dismantle Crew …" at bounding box center [527, 304] width 178 height 27
select select "4"
click at [439, 291] on select "Demonstrator Host Planner Presenter Sales Representative Set-up/Dismantle Crew …" at bounding box center [527, 304] width 178 height 27
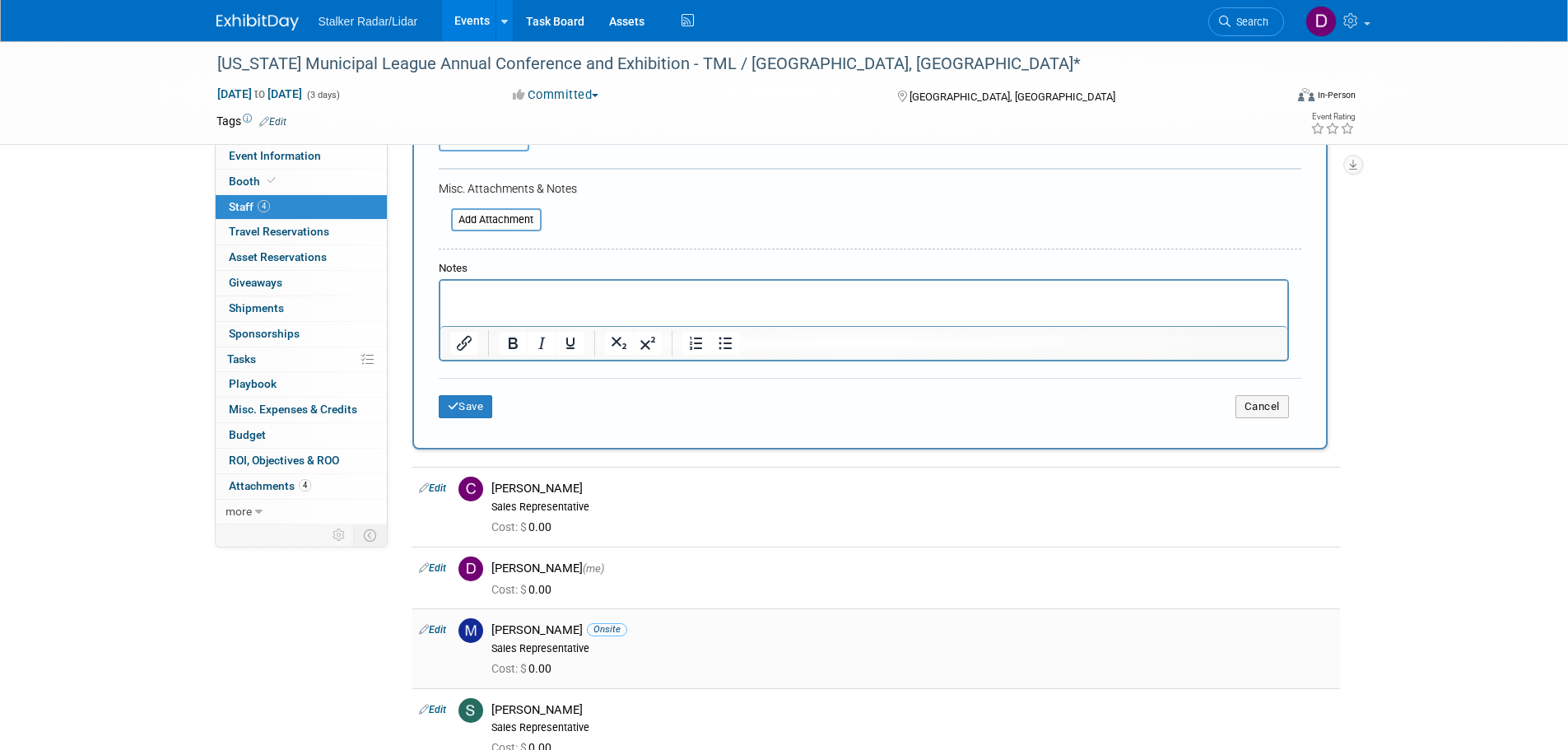
scroll to position [625, 0]
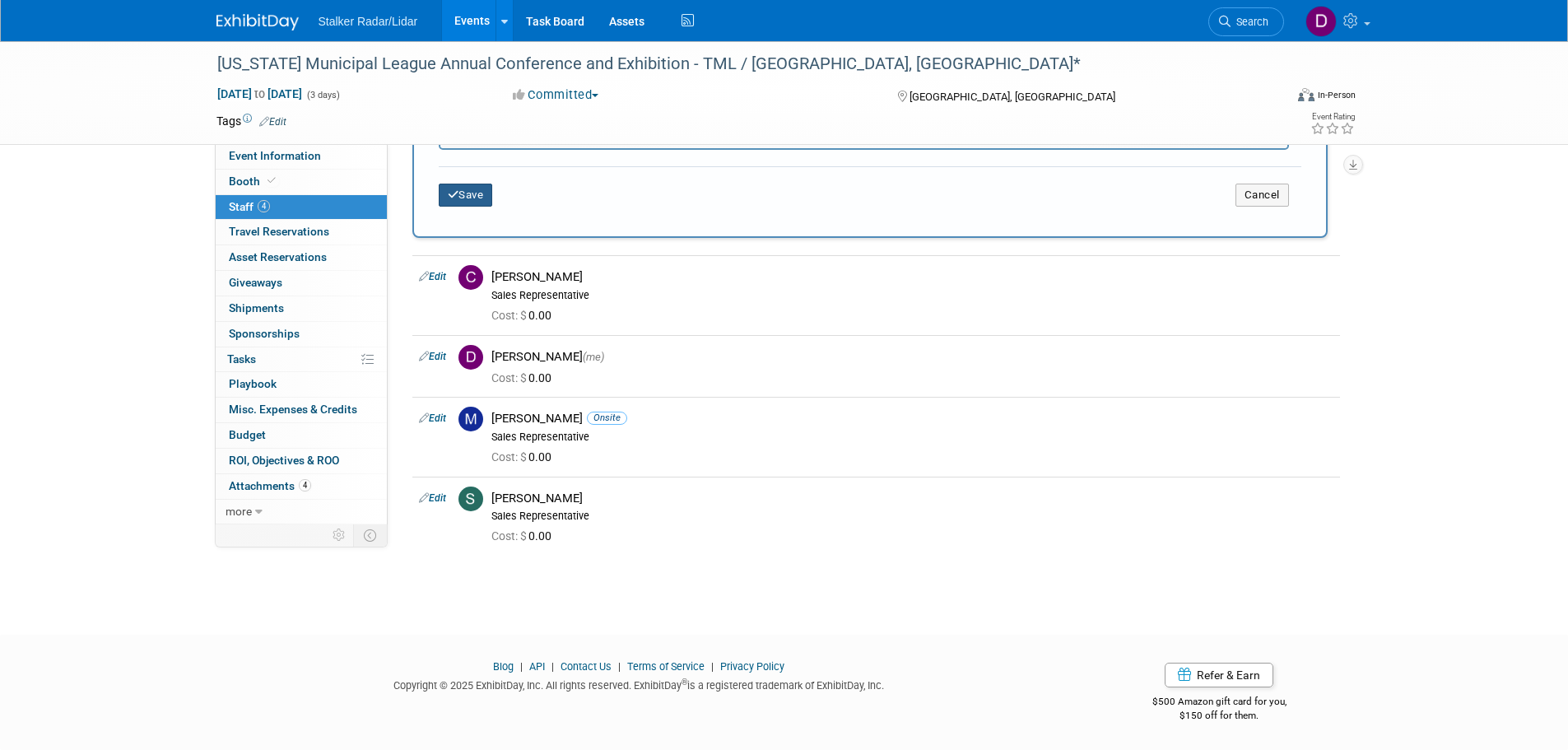
click at [470, 199] on button "Save" at bounding box center [465, 194] width 55 height 23
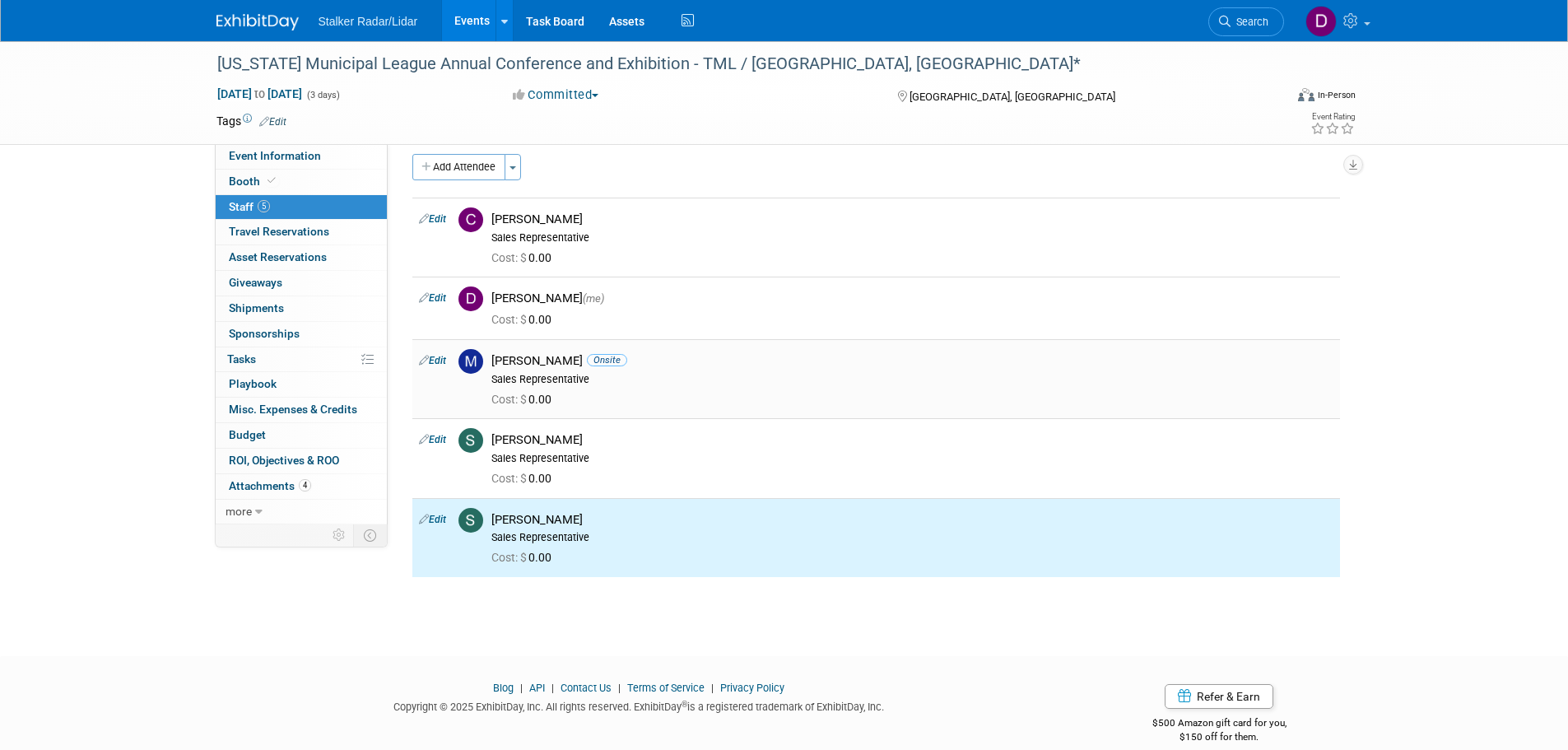
scroll to position [0, 0]
